Goal: Task Accomplishment & Management: Manage account settings

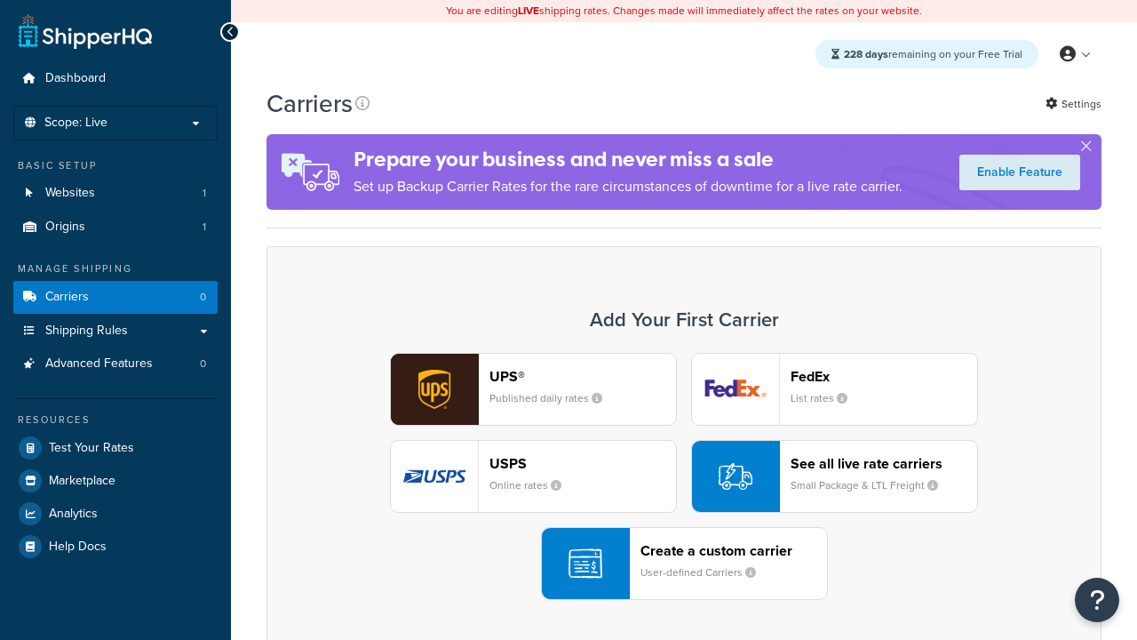
click at [884, 376] on header "FedEx" at bounding box center [884, 376] width 187 height 17
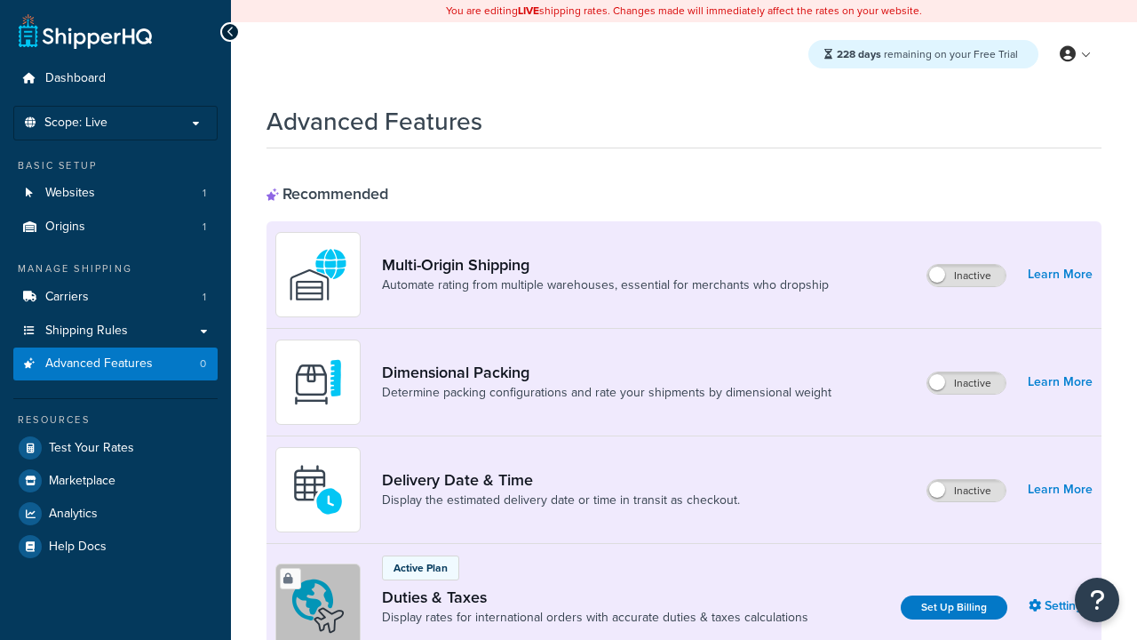
scroll to position [576, 0]
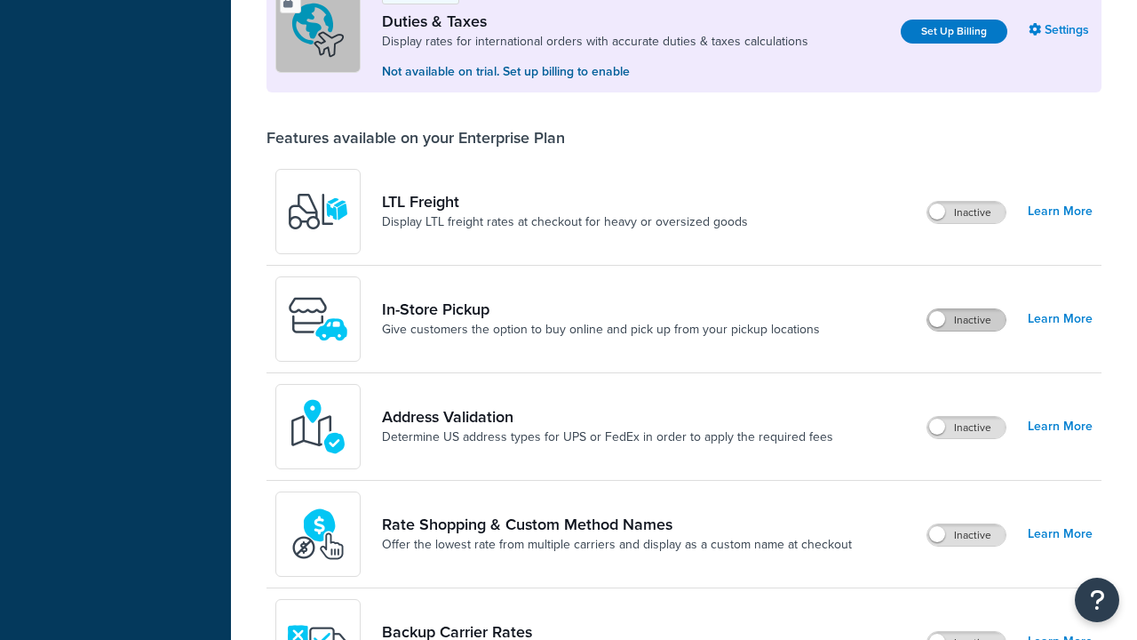
click at [967, 320] on label "Inactive" at bounding box center [967, 319] width 78 height 21
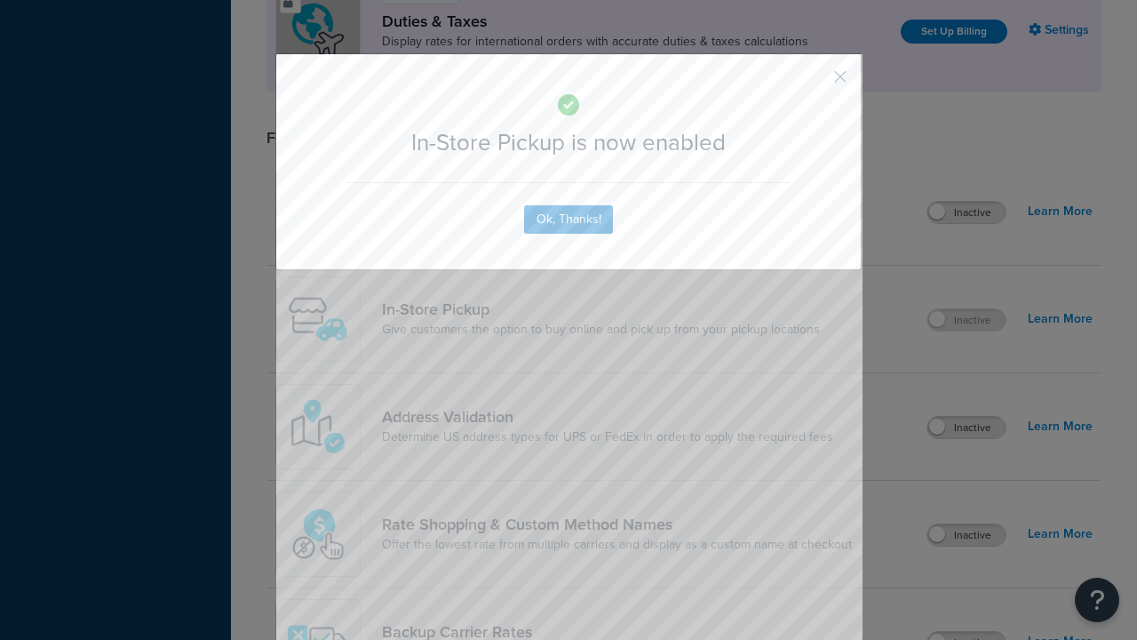
scroll to position [0, 0]
click at [814, 83] on button "button" at bounding box center [814, 83] width 4 height 4
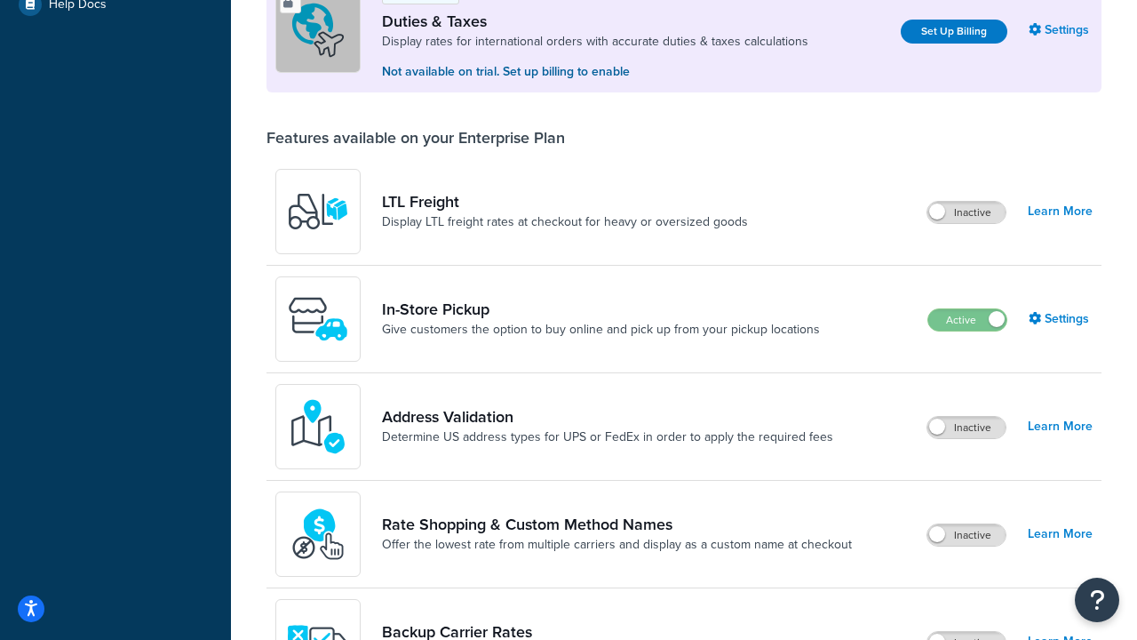
scroll to position [542, 0]
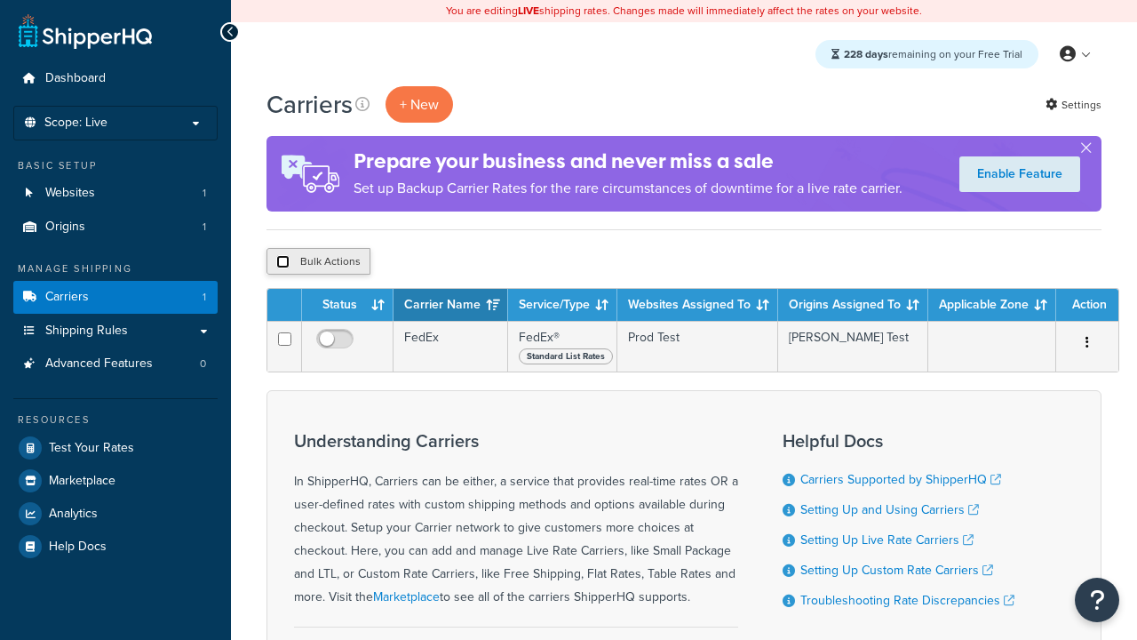
click at [283, 262] on input "checkbox" at bounding box center [282, 261] width 13 height 13
checkbox input "true"
click at [0, 0] on button "Delete" at bounding box center [0, 0] width 0 height 0
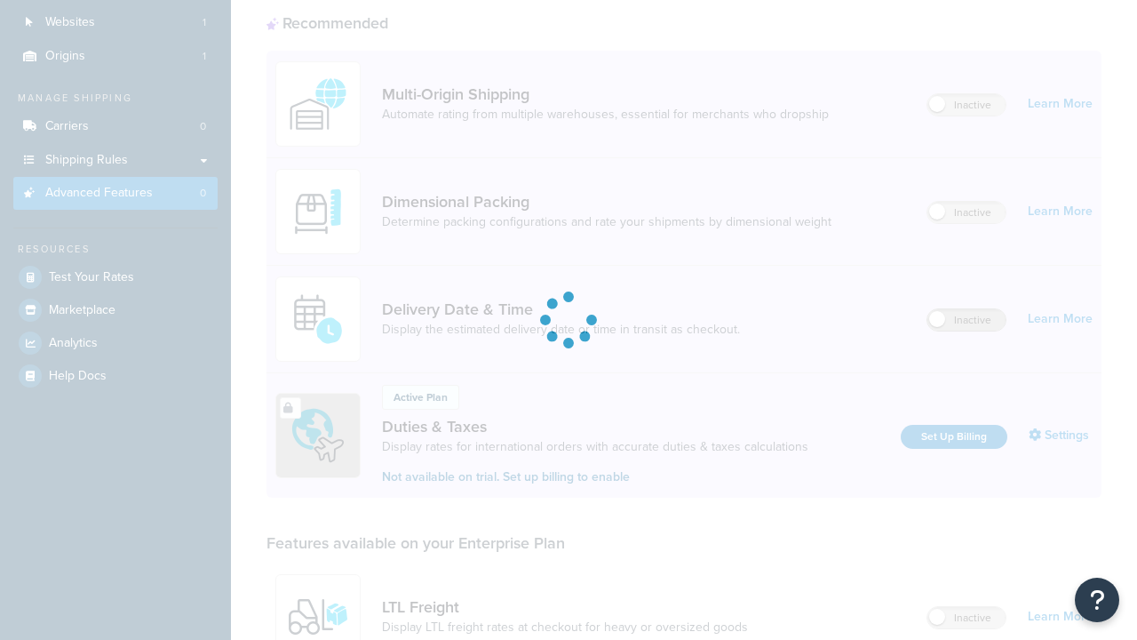
click at [967, 309] on label "Inactive" at bounding box center [967, 319] width 78 height 21
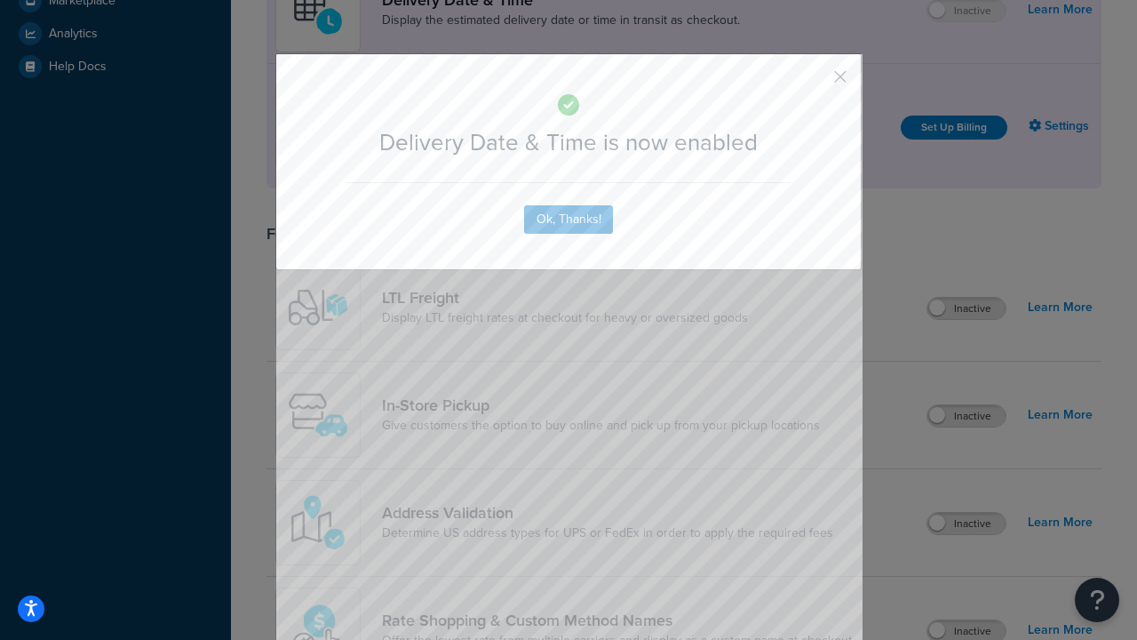
click at [814, 81] on button "button" at bounding box center [814, 83] width 4 height 4
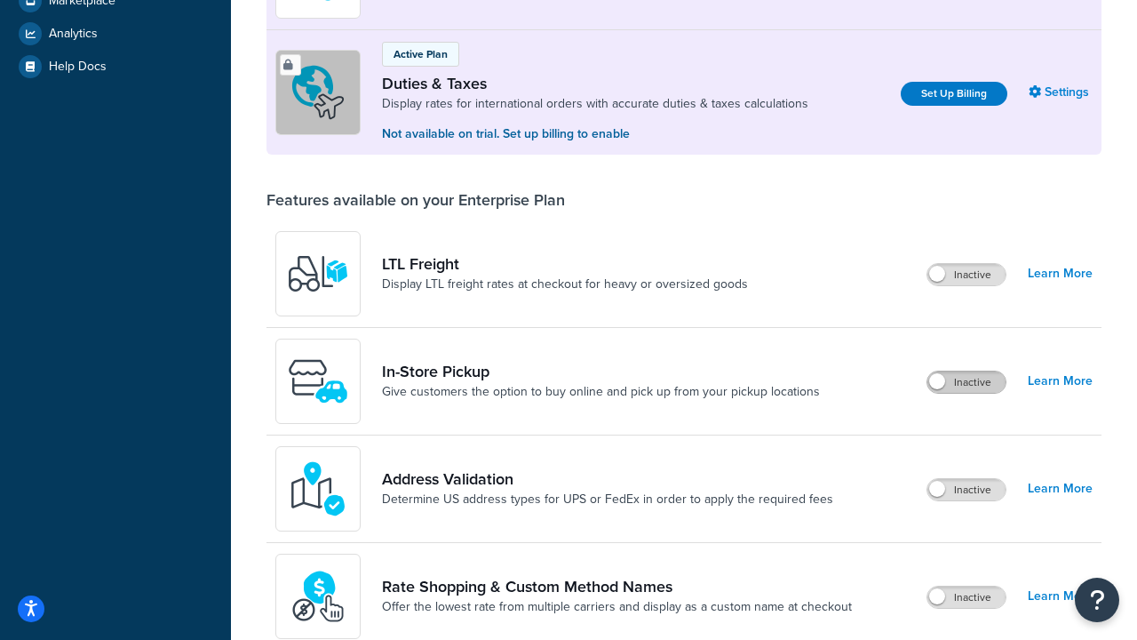
click at [967, 382] on label "Inactive" at bounding box center [967, 381] width 78 height 21
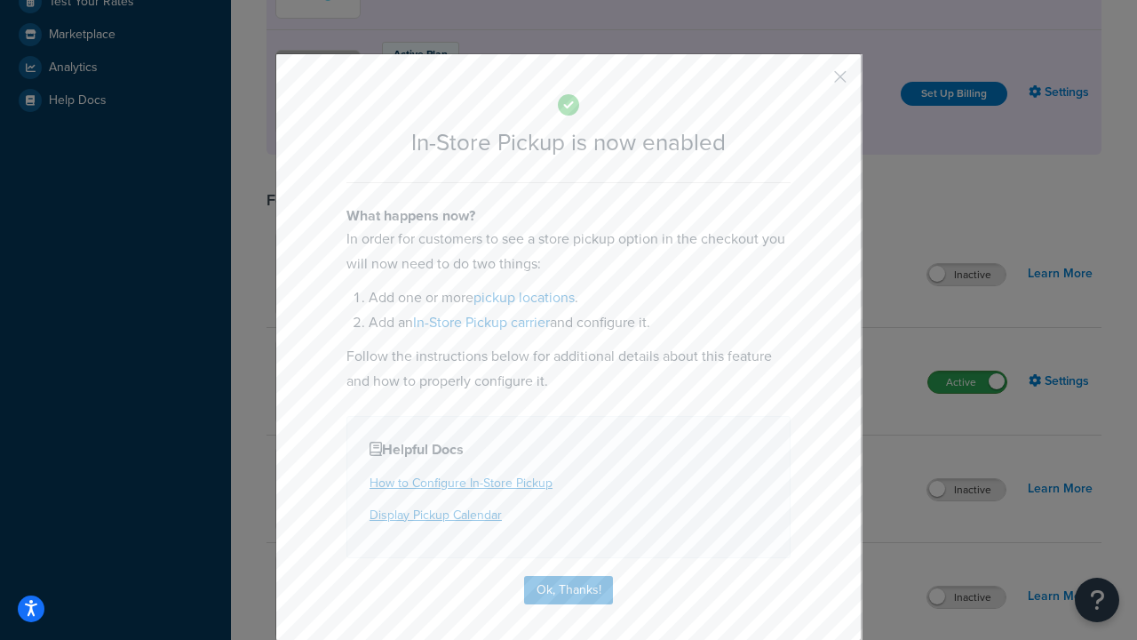
scroll to position [547, 0]
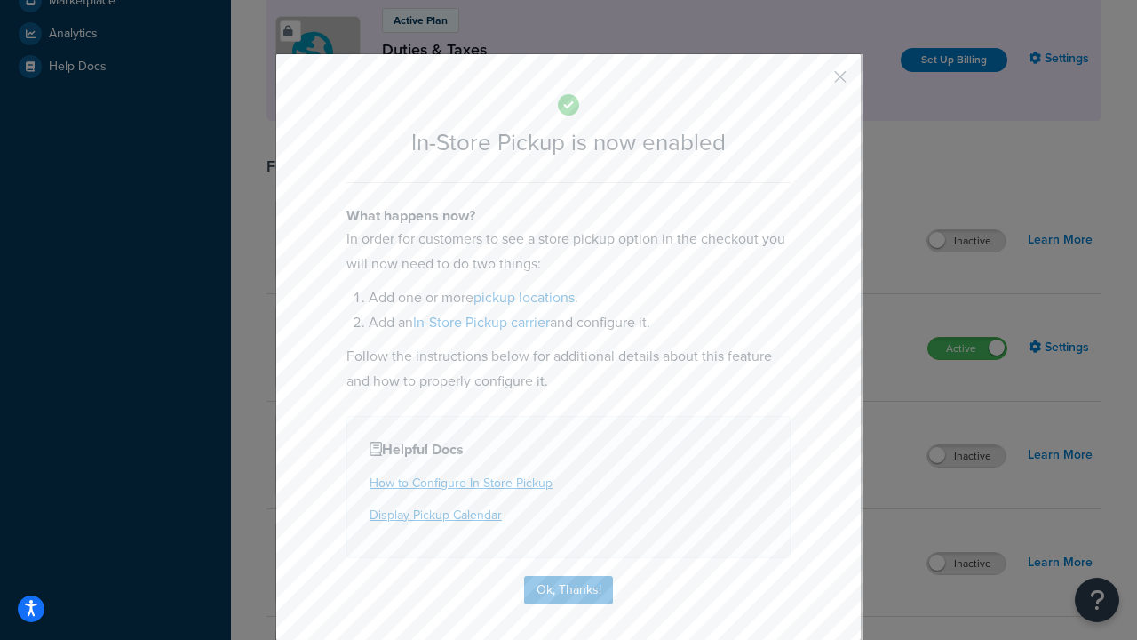
click at [814, 83] on button "button" at bounding box center [814, 83] width 4 height 4
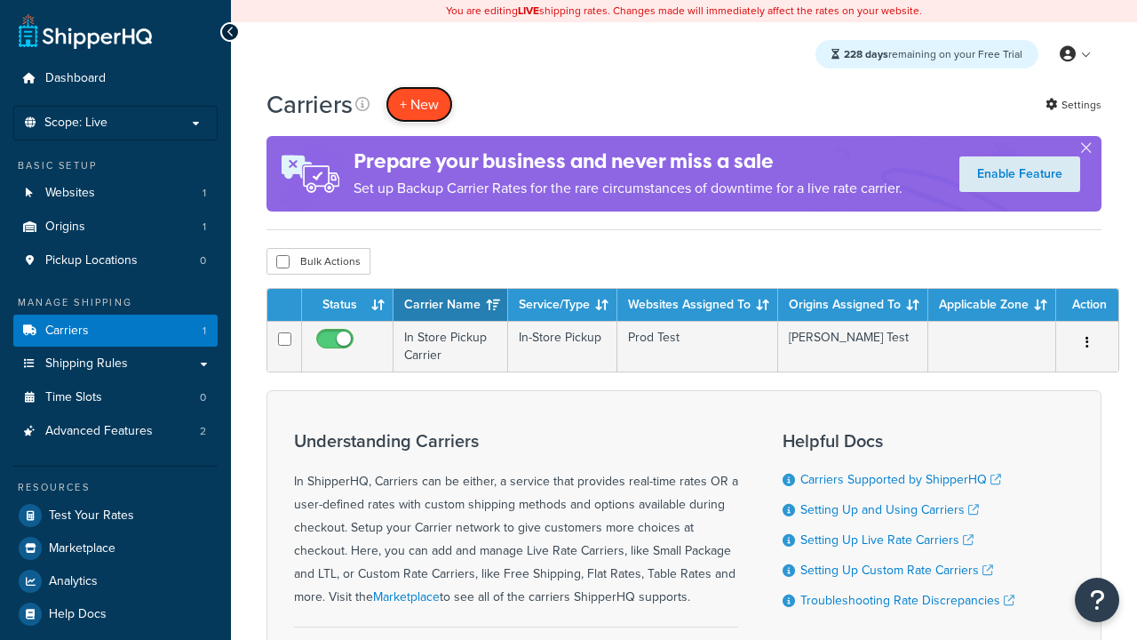
click at [419, 104] on button "+ New" at bounding box center [420, 104] width 68 height 36
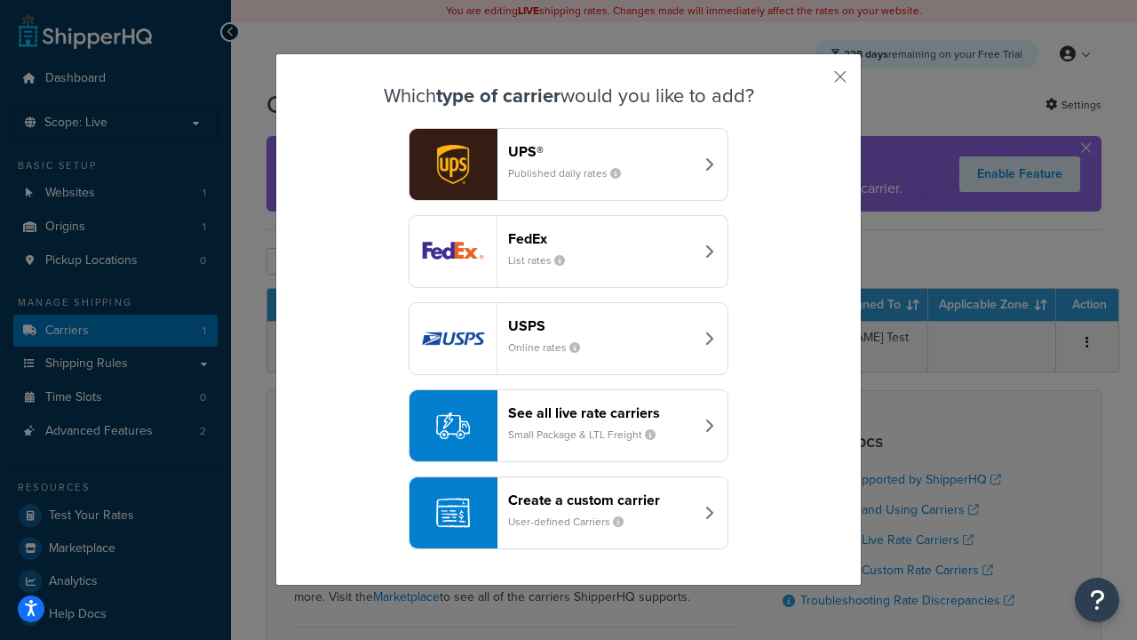
click at [569, 513] on div "Create a custom carrier User-defined Carriers" at bounding box center [601, 512] width 186 height 43
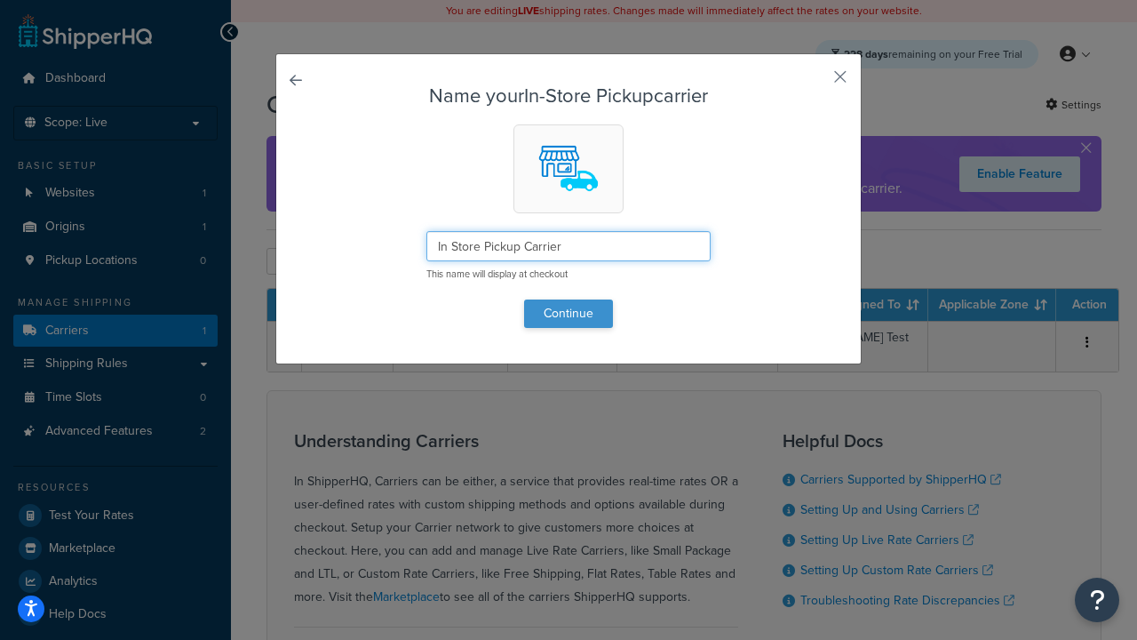
type input "In Store Pickup Carrier"
click at [569, 313] on button "Continue" at bounding box center [568, 313] width 89 height 28
